Goal: Navigation & Orientation: Find specific page/section

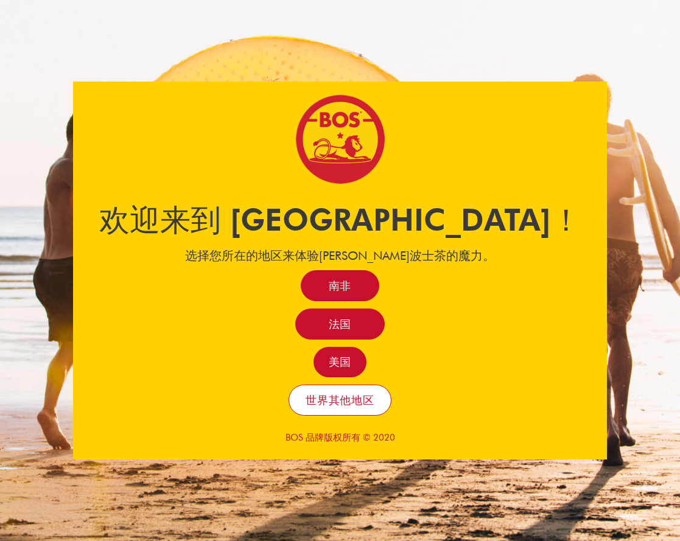
click at [360, 408] on link "世界其他地区" at bounding box center [339, 400] width 103 height 31
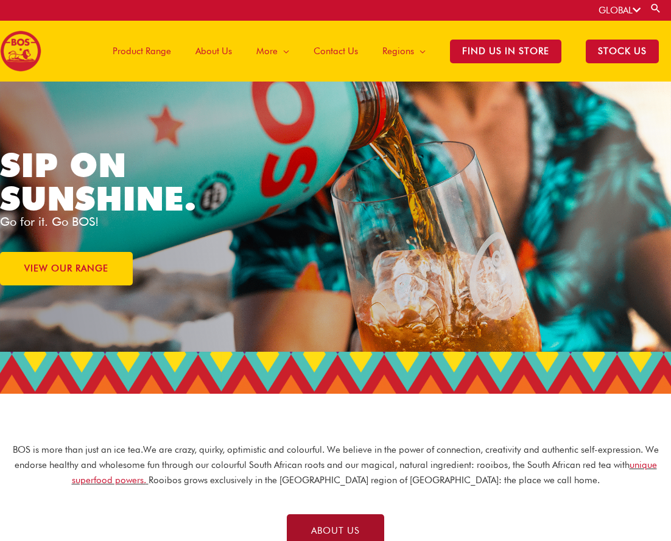
click at [352, 529] on span "ABOUT US" at bounding box center [335, 530] width 49 height 9
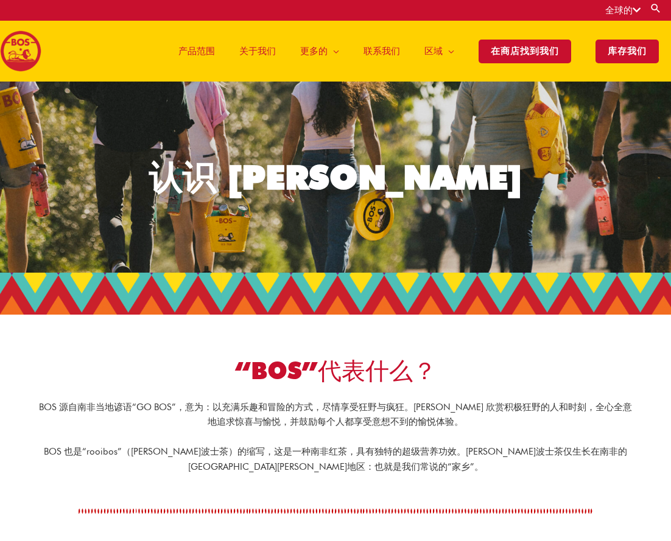
click at [193, 50] on font "产品范围" at bounding box center [196, 51] width 37 height 11
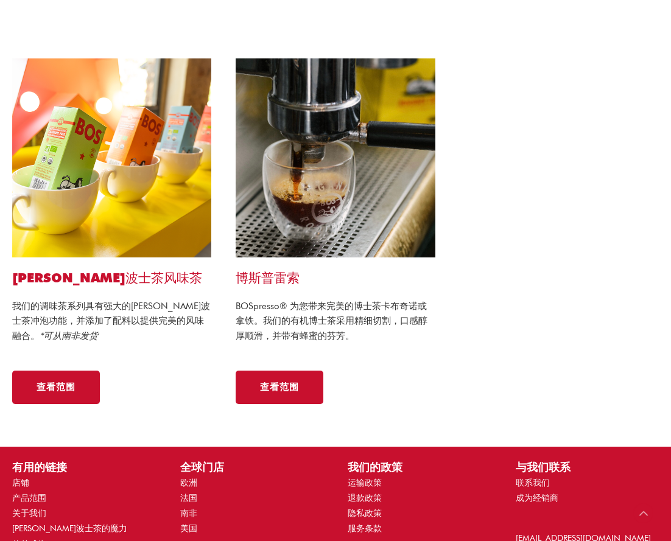
scroll to position [795, 0]
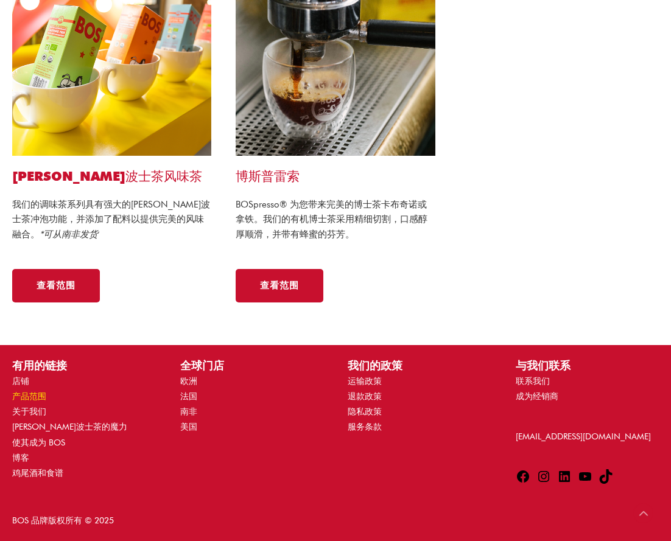
click at [25, 394] on font "产品范围" at bounding box center [29, 396] width 34 height 10
